Goal: Information Seeking & Learning: Learn about a topic

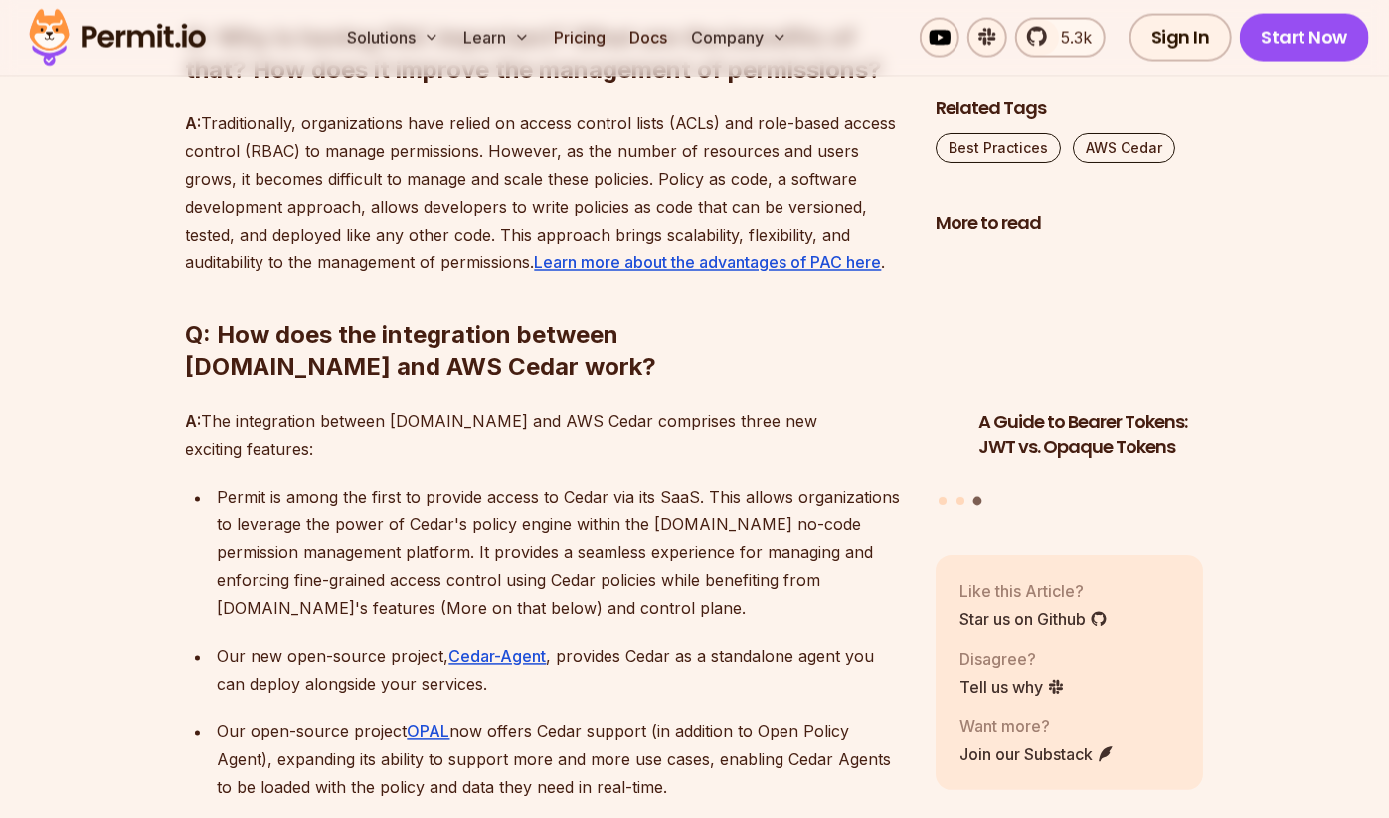
scroll to position [1840, 0]
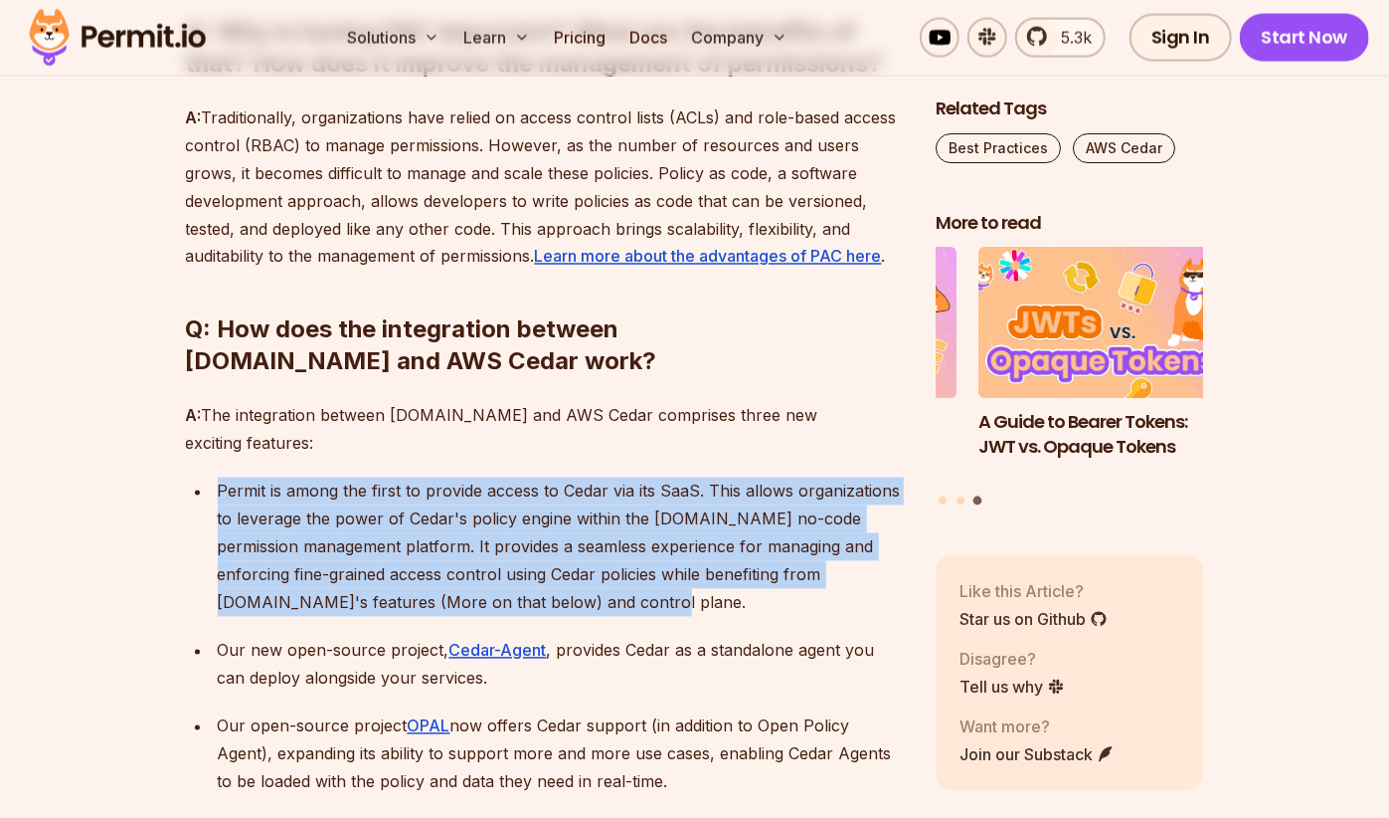
drag, startPoint x: 427, startPoint y: 484, endPoint x: 532, endPoint y: 538, distance: 118.3
click at [537, 540] on p "Permit is among the first to provide access to Cedar via its SaaS. This allows …" at bounding box center [561, 546] width 686 height 139
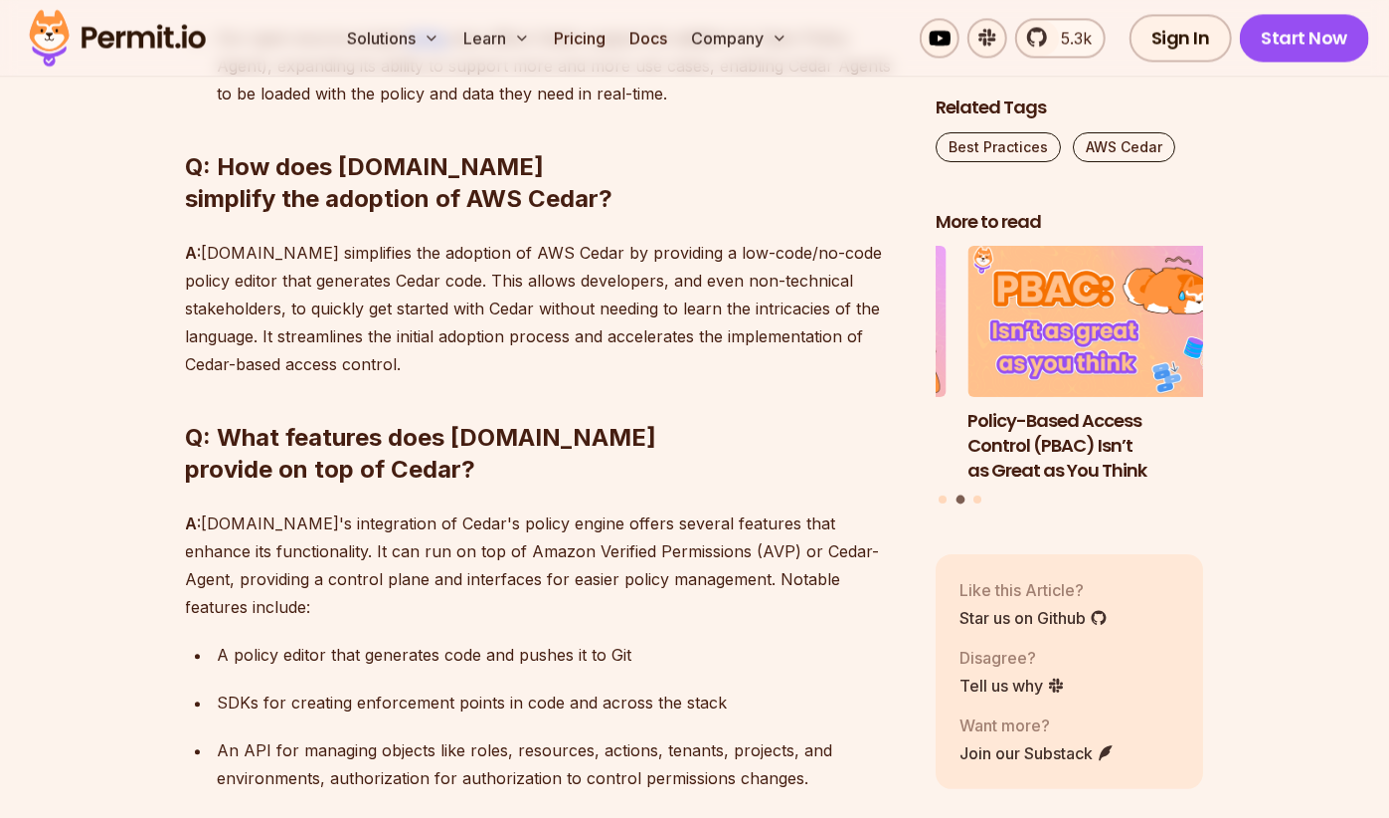
scroll to position [2628, 0]
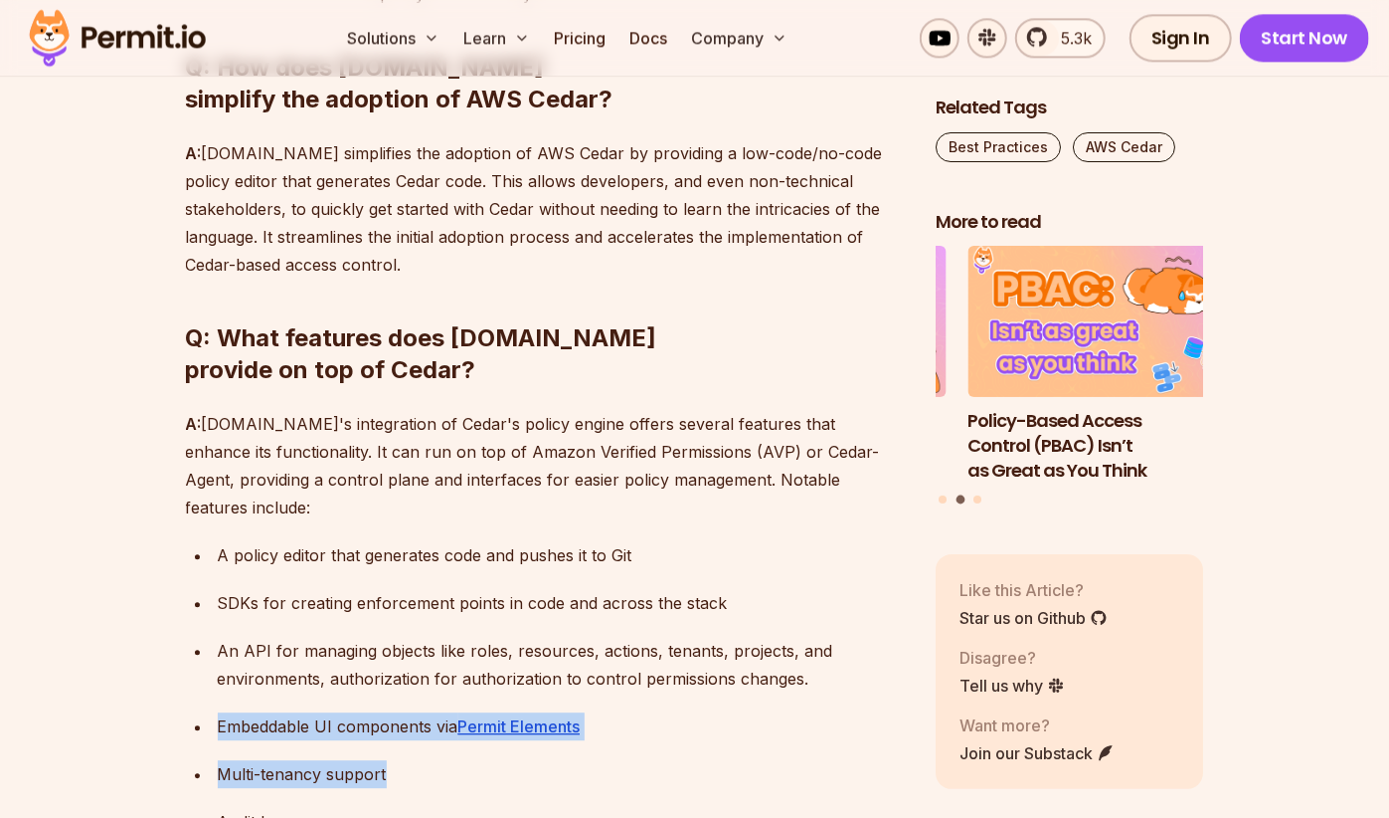
drag, startPoint x: 363, startPoint y: 612, endPoint x: 412, endPoint y: 632, distance: 52.6
click at [411, 632] on ul "A policy editor that generates code and pushes it to Git SDKs for creating enfo…" at bounding box center [545, 736] width 718 height 390
click at [412, 760] on p "Multi-tenancy support" at bounding box center [561, 774] width 686 height 28
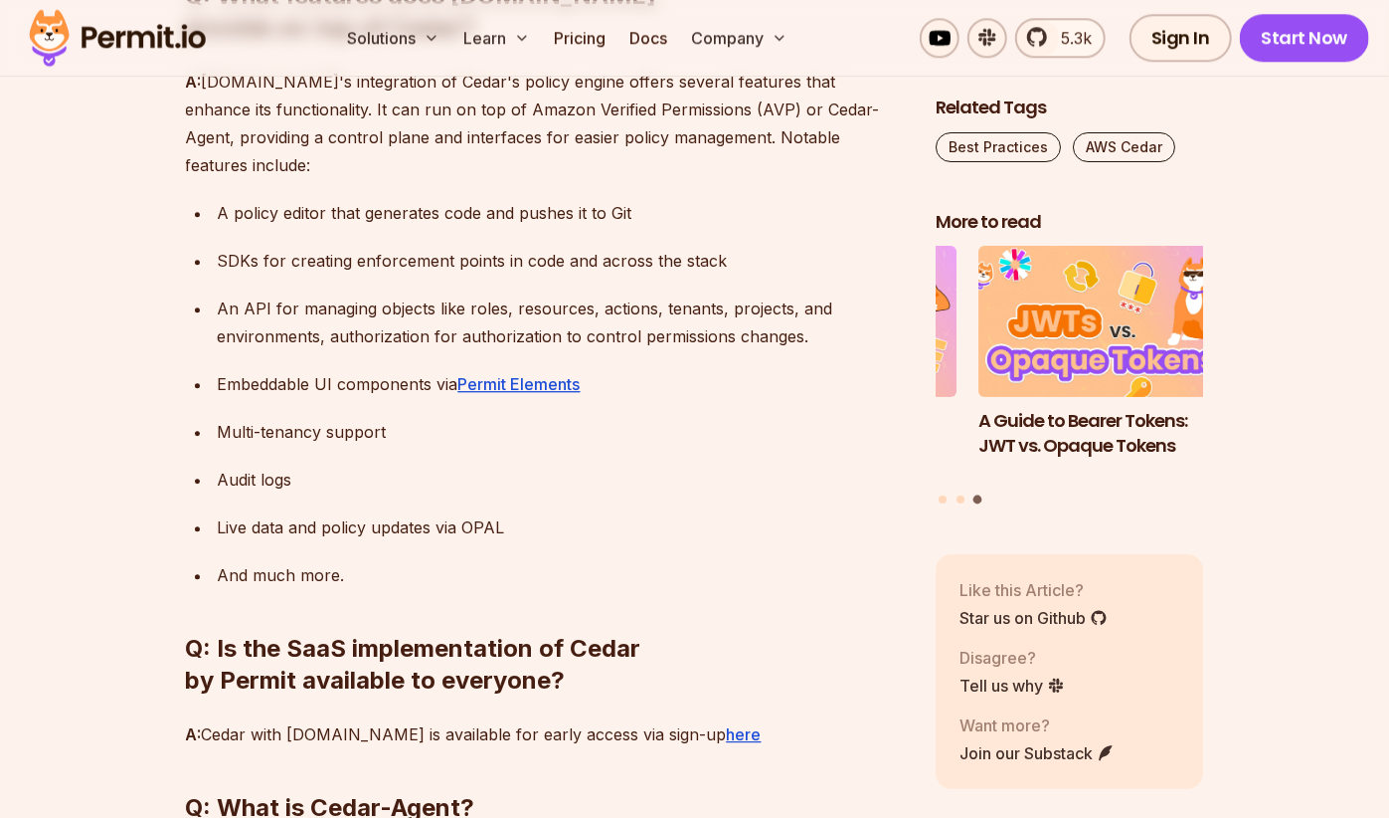
scroll to position [2994, 0]
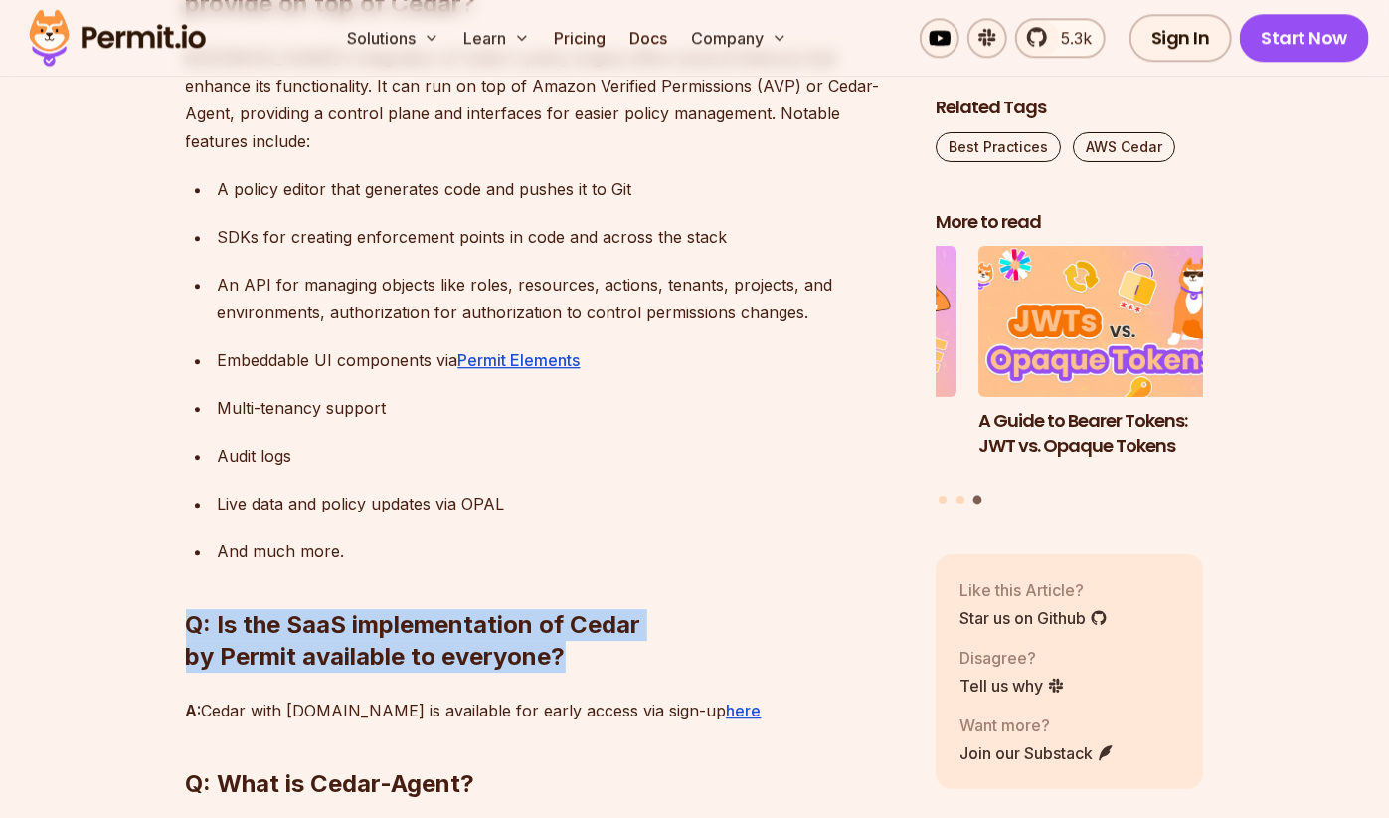
drag, startPoint x: 271, startPoint y: 449, endPoint x: 678, endPoint y: 514, distance: 413.0
click at [678, 529] on h2 "Q: Is the SaaS implementation of Cedar by Permit available to everyone?" at bounding box center [545, 600] width 718 height 143
drag, startPoint x: 678, startPoint y: 510, endPoint x: 176, endPoint y: 471, distance: 503.7
click at [182, 470] on section "Table of Contents Introduction: We have been receiving lots of great responses …" at bounding box center [694, 457] width 1389 height 4551
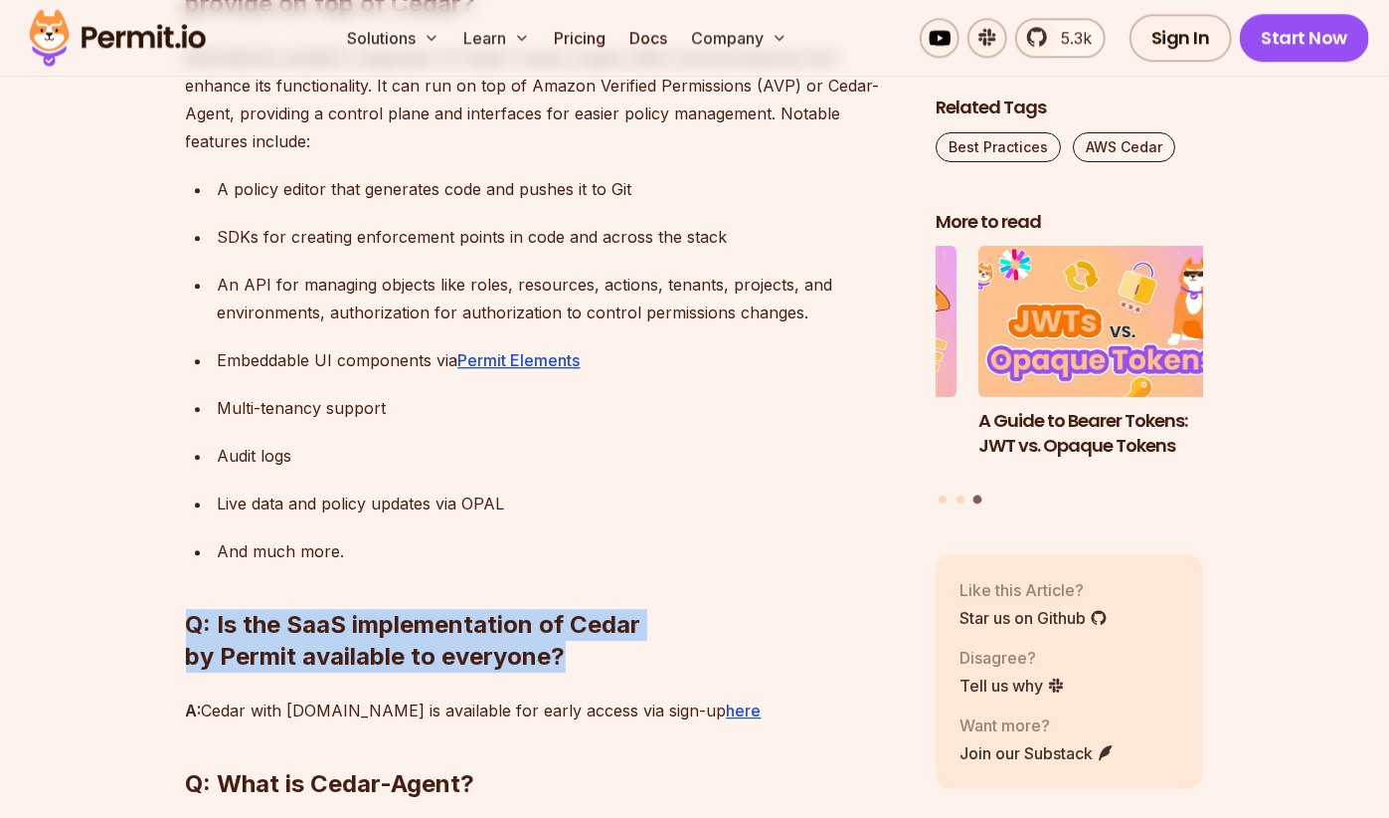
click at [127, 512] on section "Table of Contents Introduction: We have been receiving lots of great responses …" at bounding box center [694, 457] width 1389 height 4551
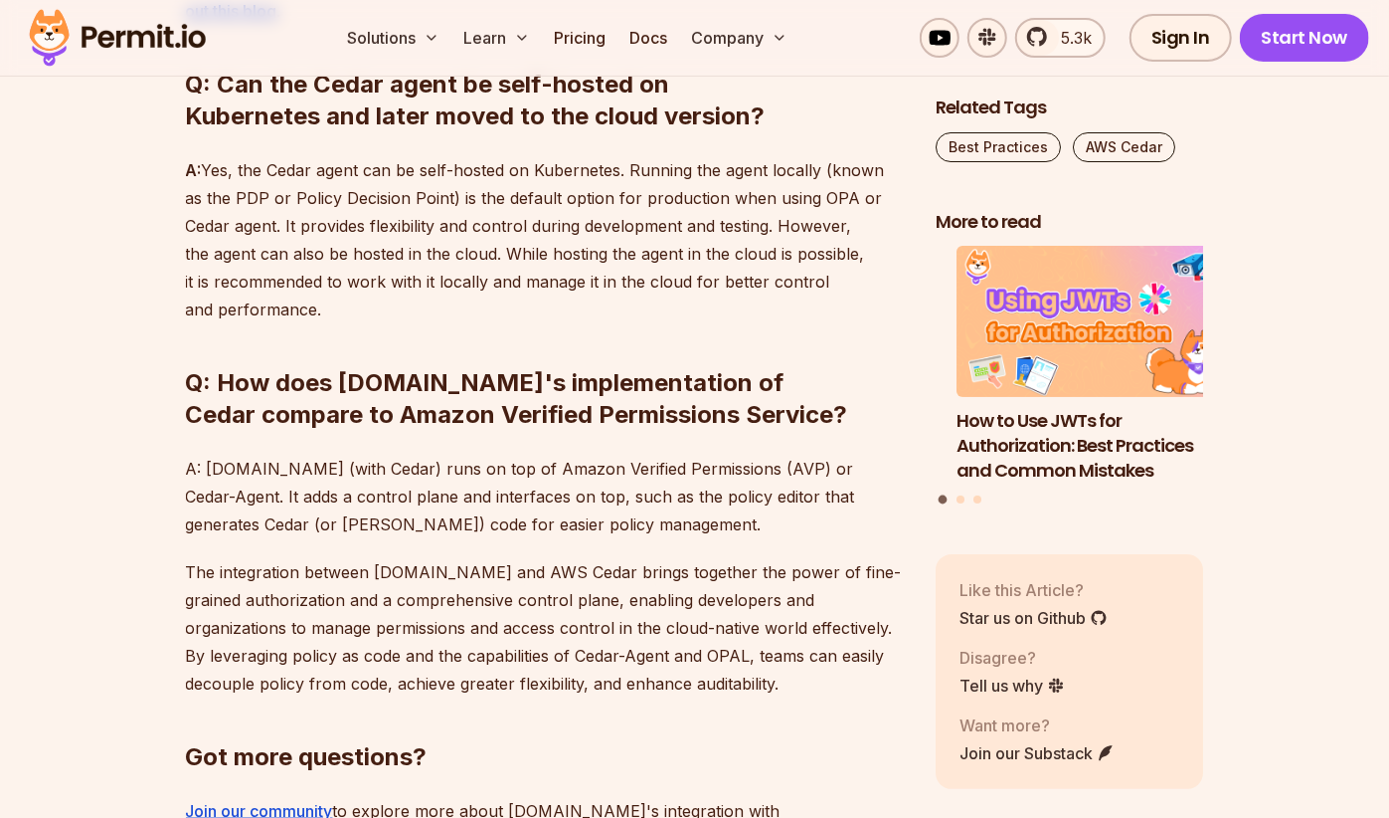
scroll to position [4483, 0]
